Goal: Check status

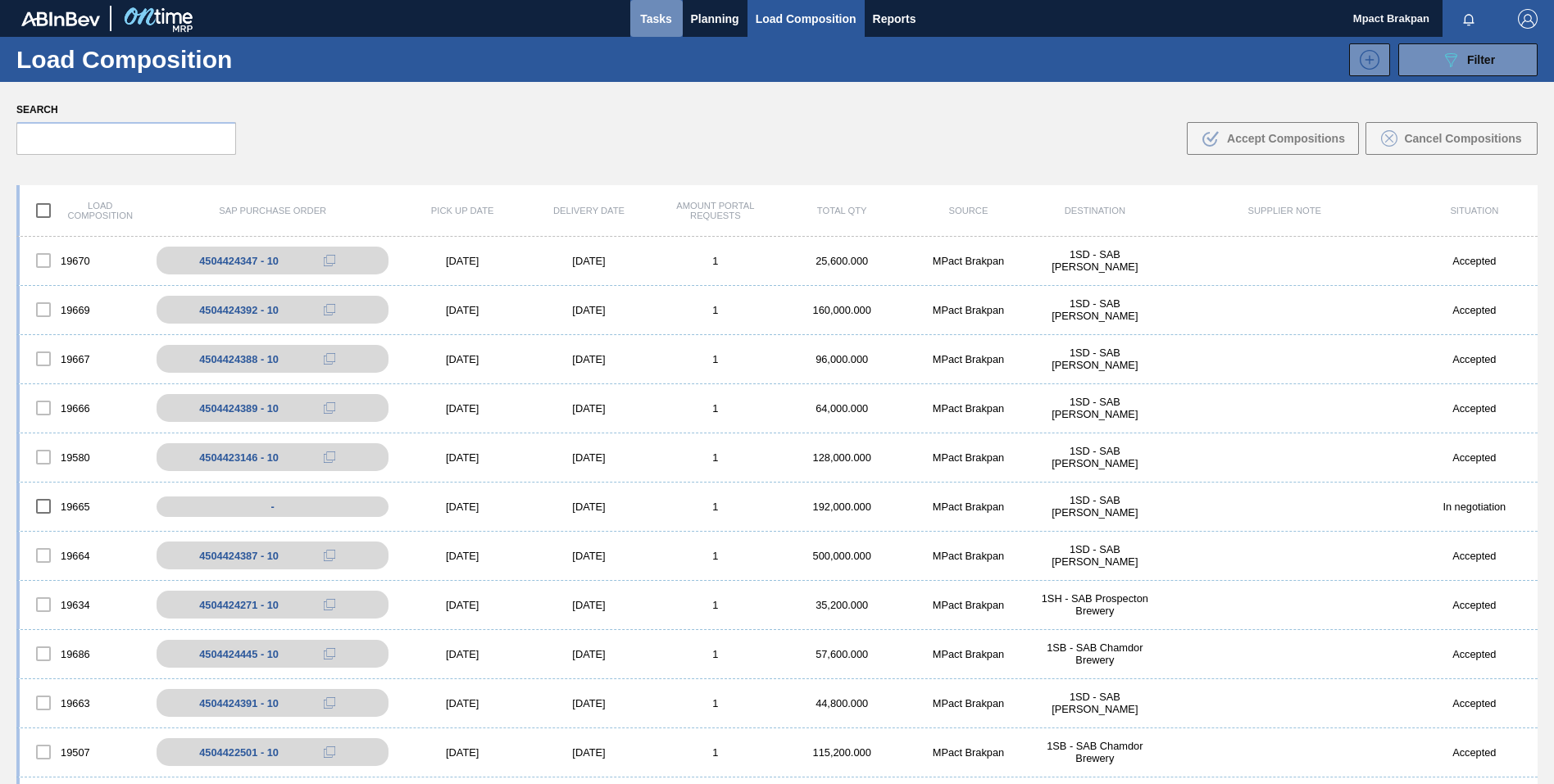
click at [649, 19] on span "Tasks" at bounding box center [656, 18] width 36 height 19
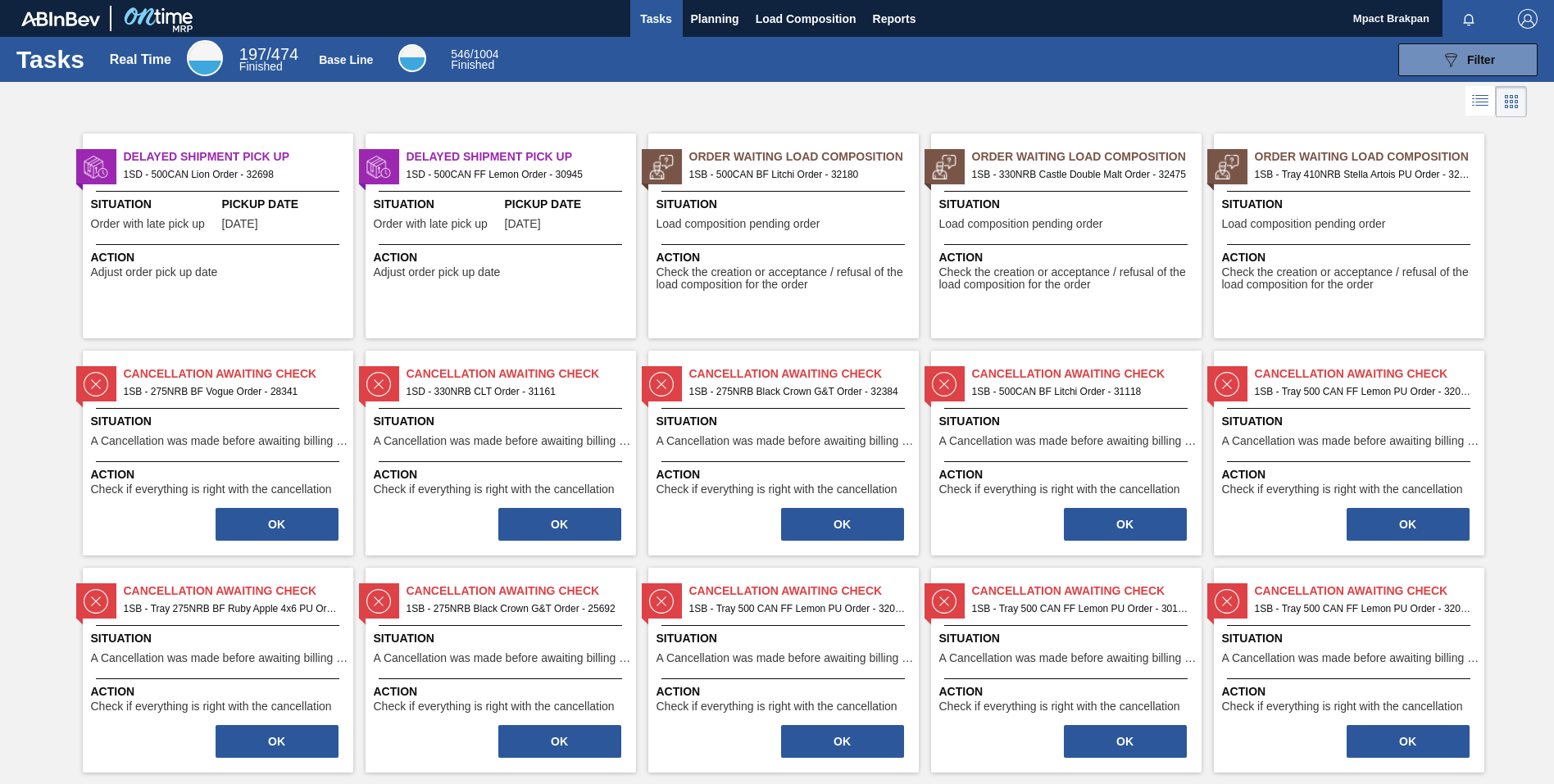
click at [1320, 235] on div "Situation Load composition pending order" at bounding box center [1352, 216] width 259 height 40
click at [1349, 236] on div "Order Waiting Load Composition 1SB - Tray 410NRB Stella Artois PU Order - 32593…" at bounding box center [1350, 236] width 271 height 205
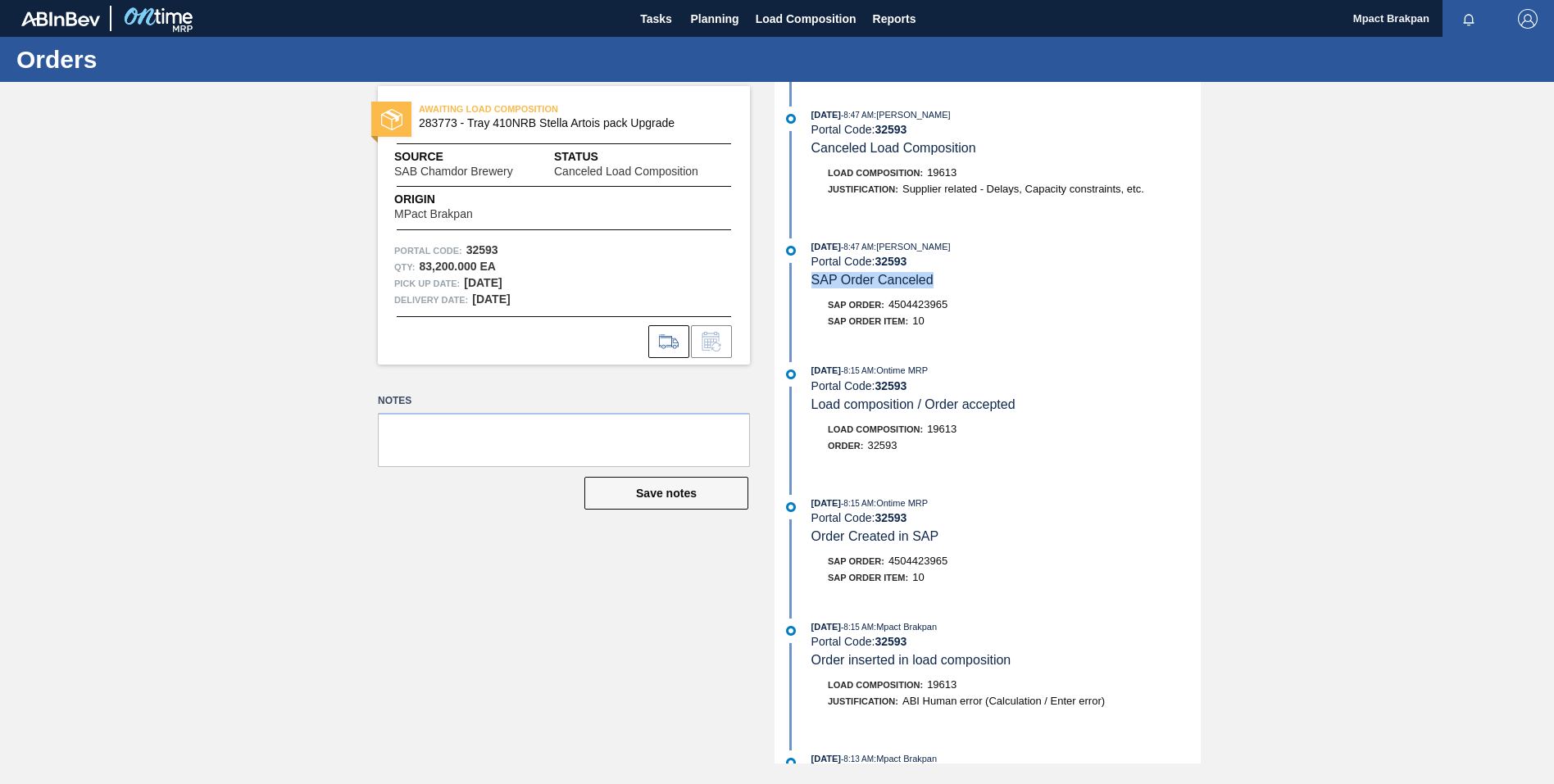
drag, startPoint x: 945, startPoint y: 282, endPoint x: 803, endPoint y: 281, distance: 142.0
click at [803, 281] on div "[DATE] 8:47 AM : [PERSON_NAME] Portal Code: 32593 SAP Order Canceled" at bounding box center [990, 263] width 422 height 50
